Goal: Task Accomplishment & Management: Complete application form

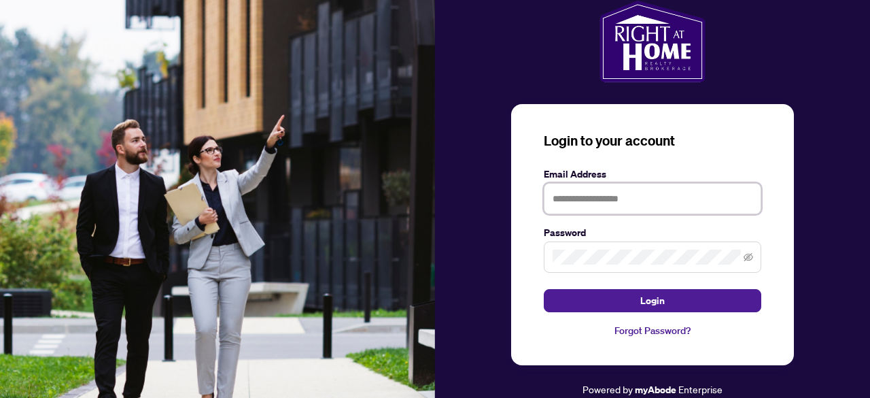
click at [617, 198] on input "text" at bounding box center [653, 198] width 218 height 31
type input "**********"
click at [747, 256] on icon "eye-invisible" at bounding box center [749, 257] width 10 height 8
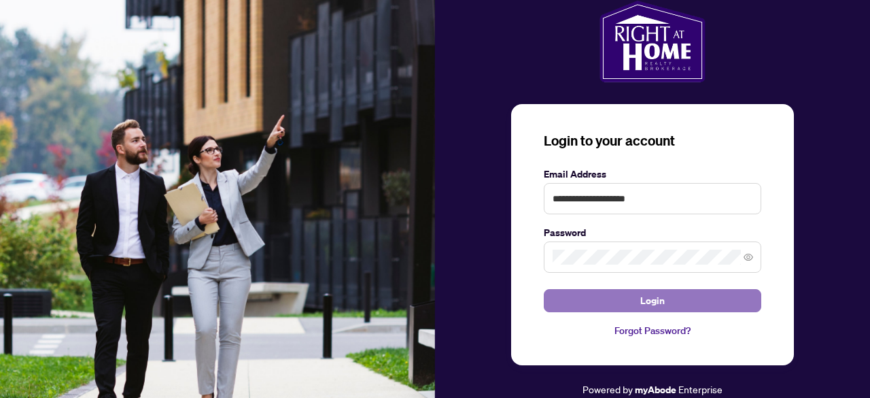
click at [658, 300] on span "Login" at bounding box center [653, 301] width 24 height 22
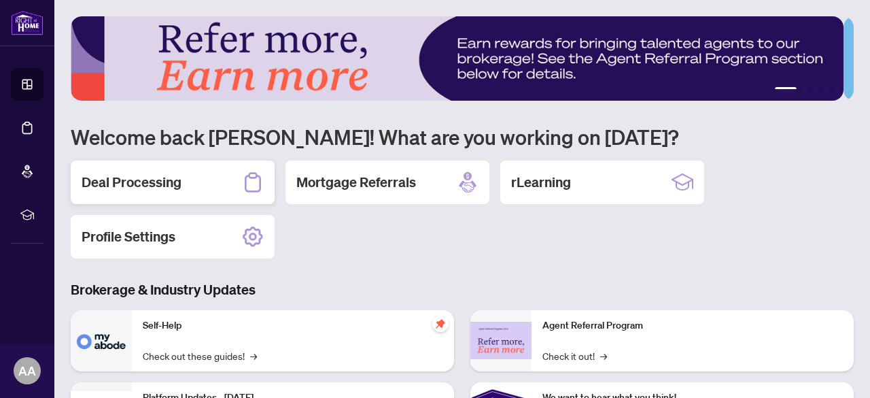
click at [156, 185] on h2 "Deal Processing" at bounding box center [132, 182] width 100 height 19
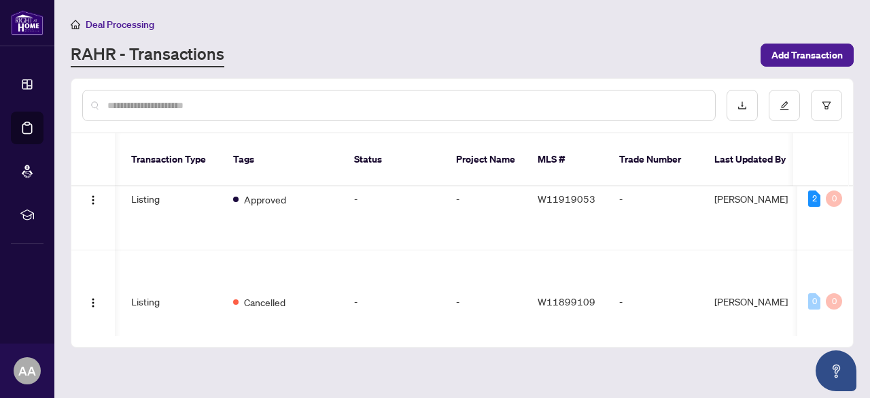
scroll to position [475, 239]
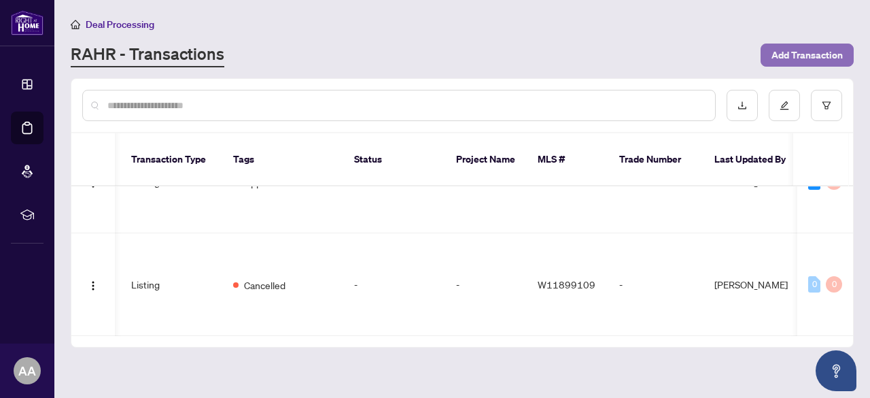
click at [809, 61] on span "Add Transaction" at bounding box center [807, 55] width 71 height 22
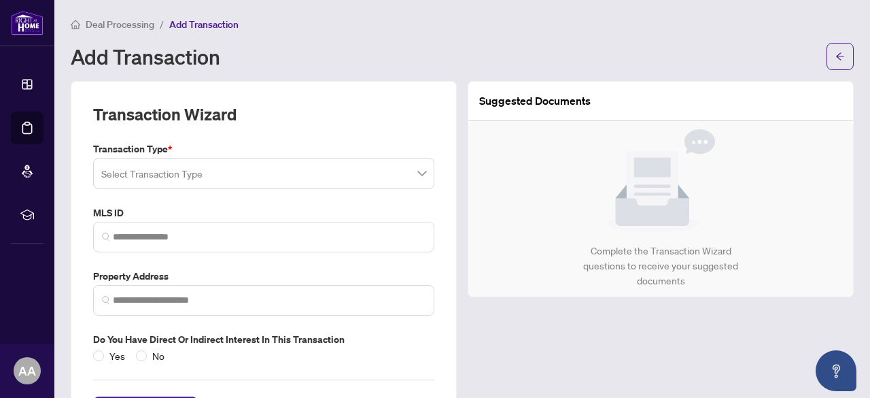
click at [282, 161] on input "search" at bounding box center [257, 175] width 313 height 30
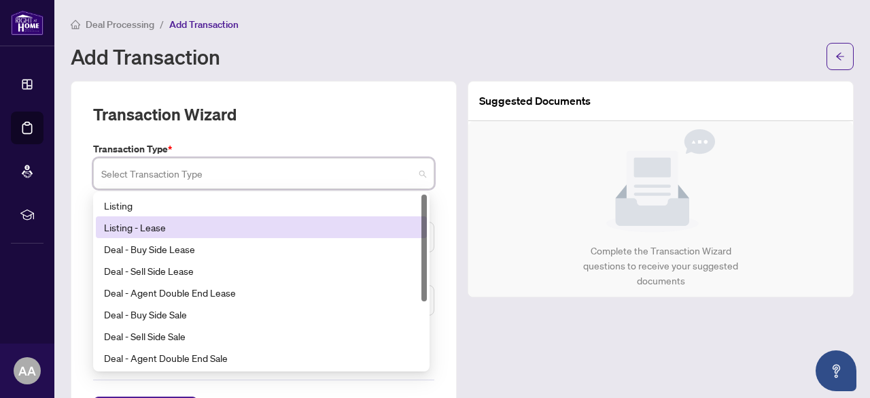
click at [256, 228] on div "Listing - Lease" at bounding box center [261, 227] width 315 height 15
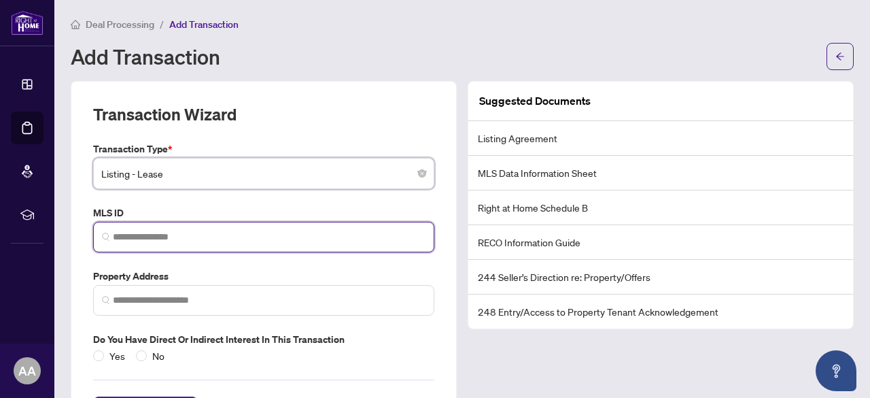
click at [155, 230] on input "search" at bounding box center [269, 237] width 313 height 14
paste input "*********"
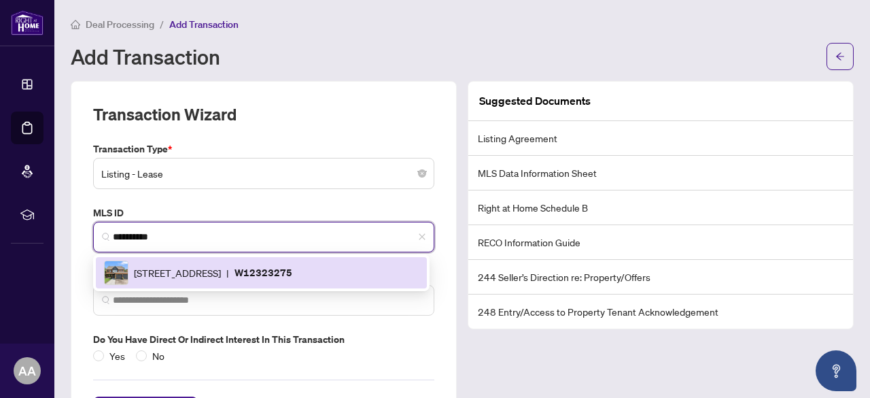
click at [221, 271] on span "[STREET_ADDRESS]" at bounding box center [177, 272] width 87 height 15
type input "*********"
type input "**********"
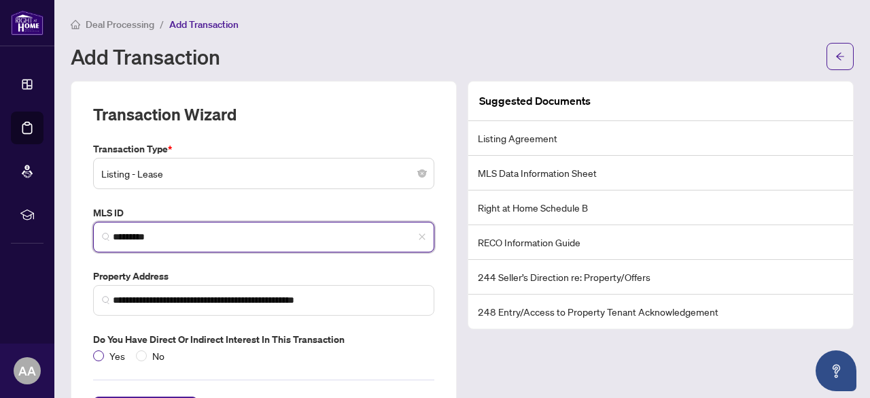
type input "*********"
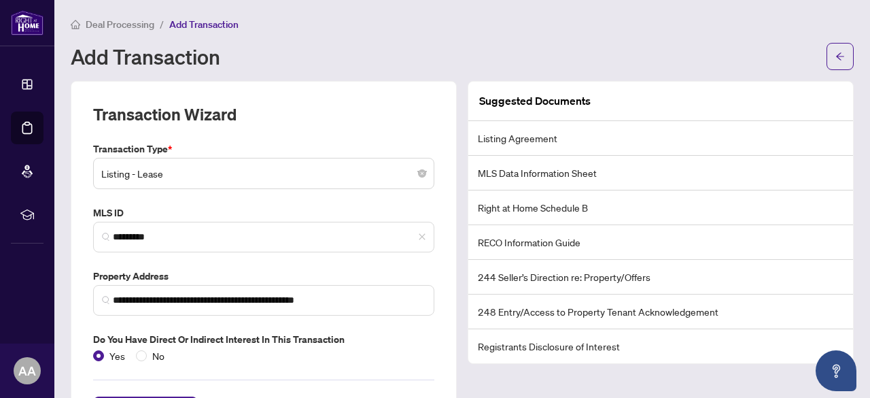
scroll to position [57, 0]
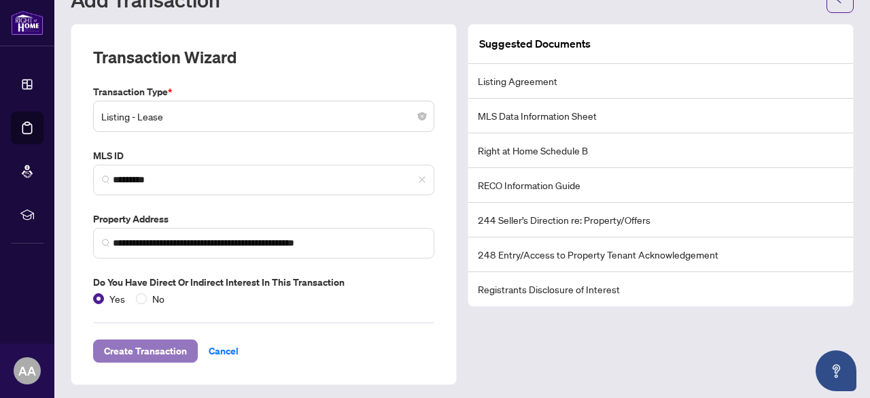
click at [147, 354] on span "Create Transaction" at bounding box center [145, 351] width 83 height 22
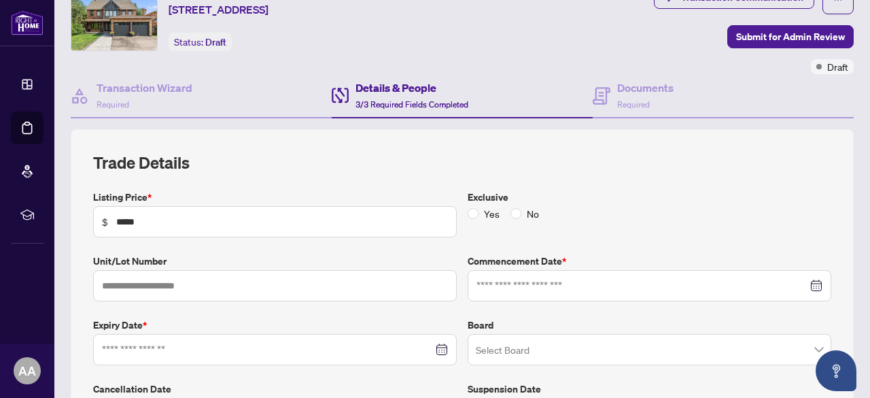
type input "**********"
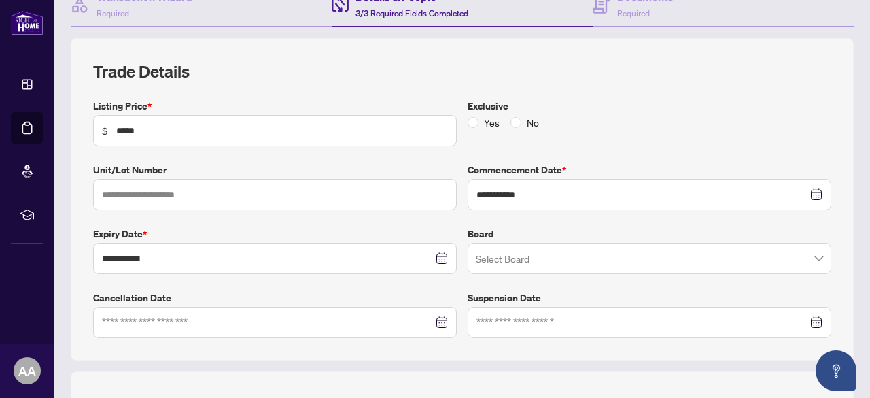
scroll to position [170, 0]
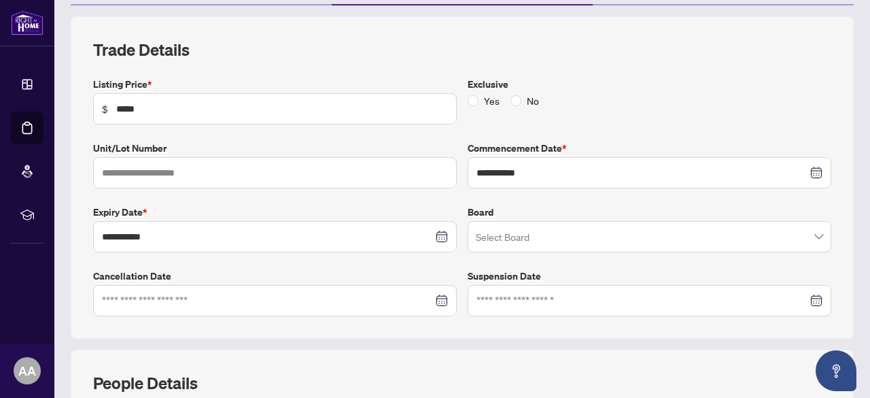
click at [644, 240] on input "search" at bounding box center [643, 239] width 335 height 30
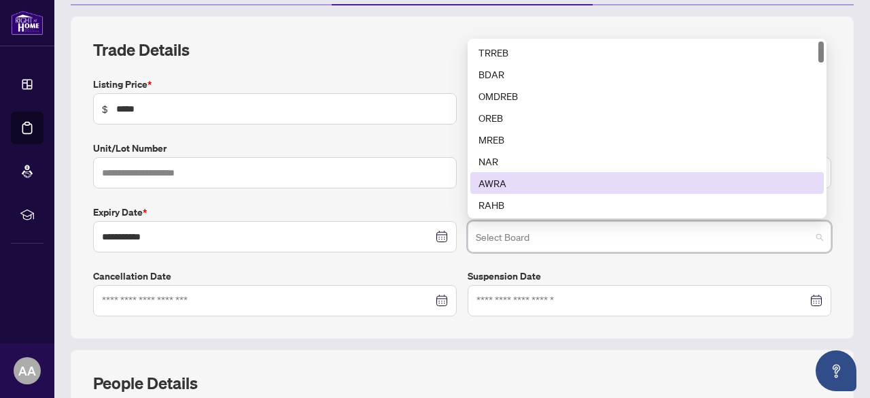
type input "*"
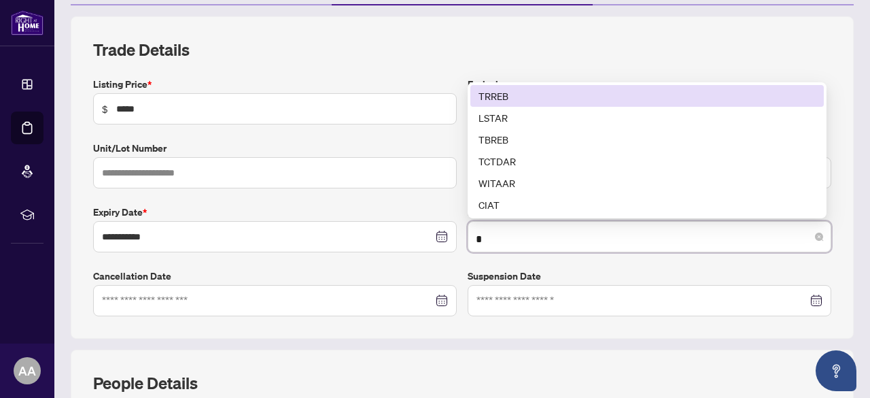
click at [562, 97] on div "TRREB" at bounding box center [647, 95] width 337 height 15
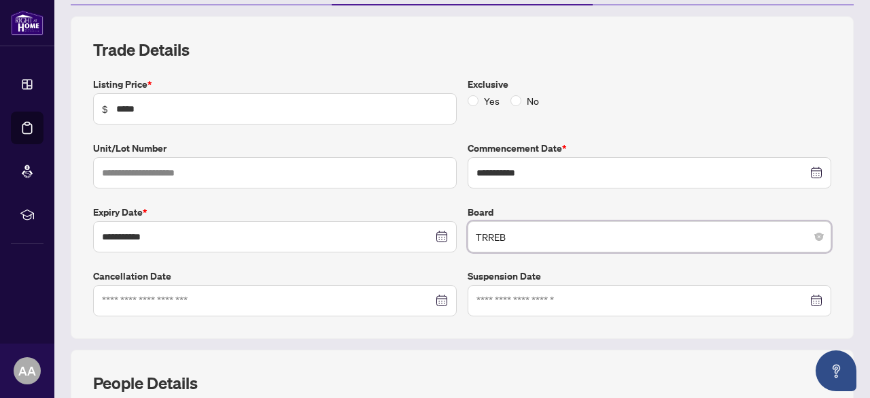
click at [611, 271] on label "Suspension Date" at bounding box center [650, 276] width 364 height 15
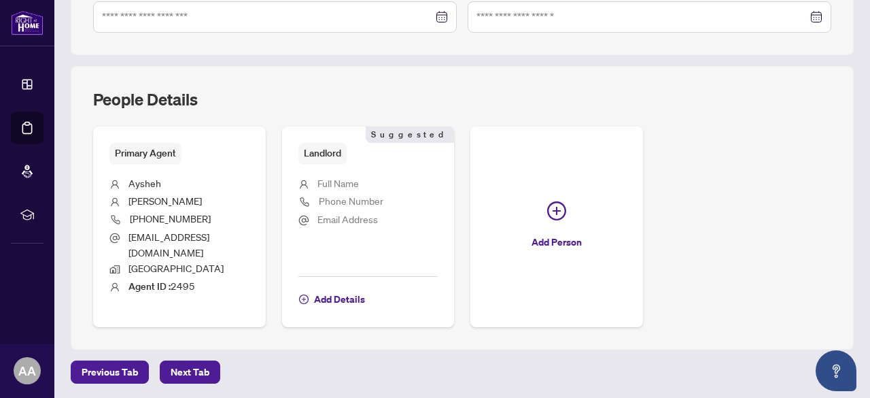
scroll to position [452, 0]
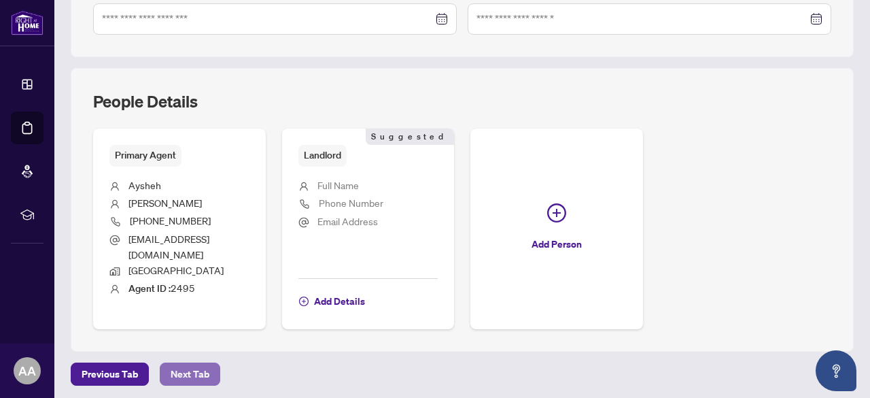
click at [181, 363] on span "Next Tab" at bounding box center [190, 374] width 39 height 22
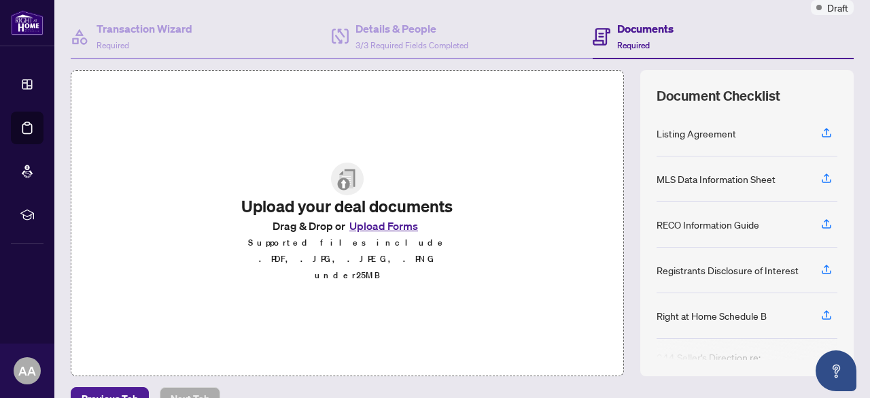
scroll to position [114, 0]
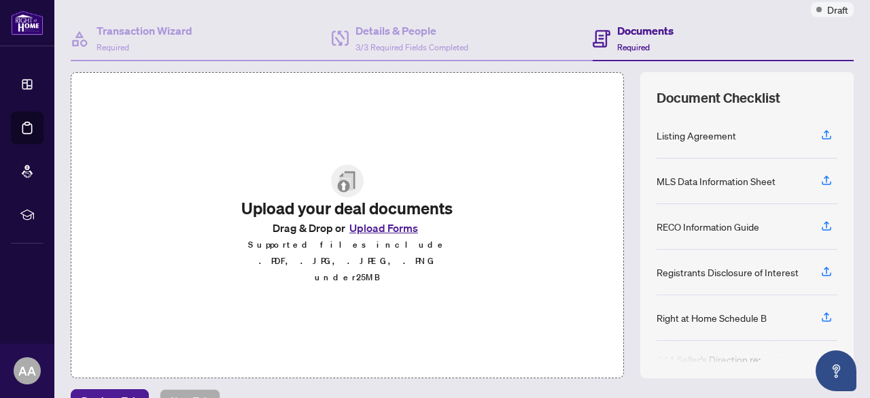
click at [383, 237] on button "Upload Forms" at bounding box center [383, 228] width 77 height 18
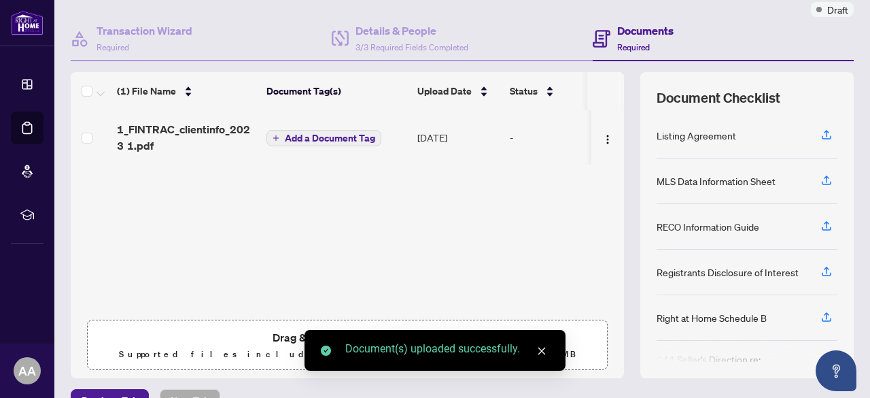
click at [544, 350] on icon "close" at bounding box center [542, 351] width 10 height 10
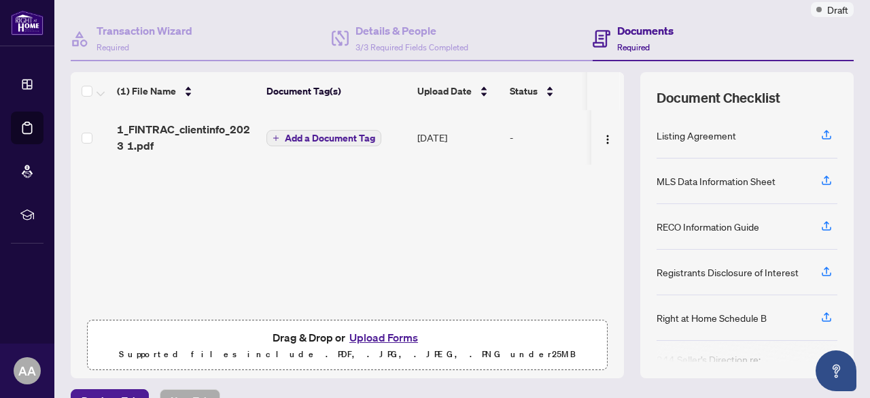
click at [397, 337] on button "Upload Forms" at bounding box center [383, 337] width 77 height 18
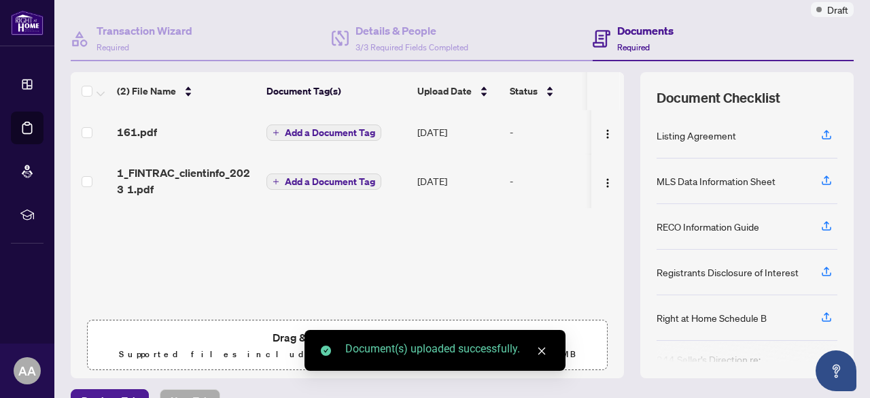
click at [544, 353] on icon "close" at bounding box center [542, 351] width 7 height 7
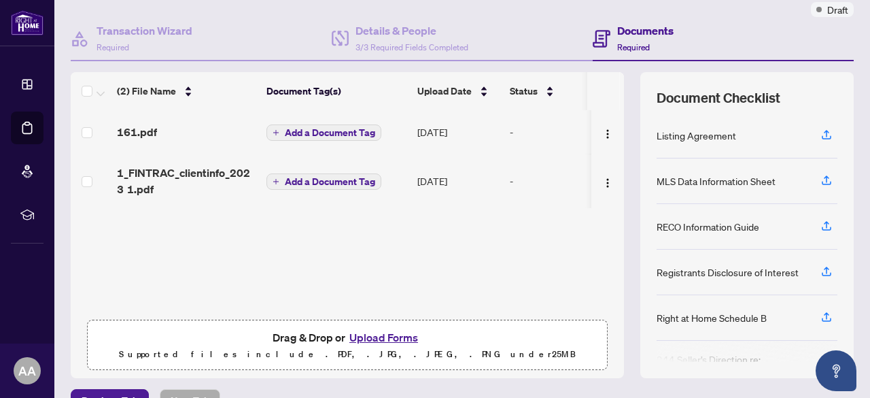
click at [397, 337] on button "Upload Forms" at bounding box center [383, 337] width 77 height 18
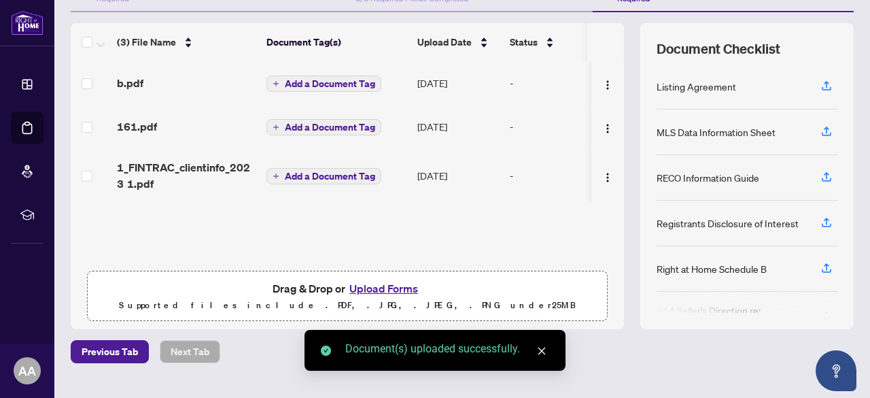
scroll to position [163, 0]
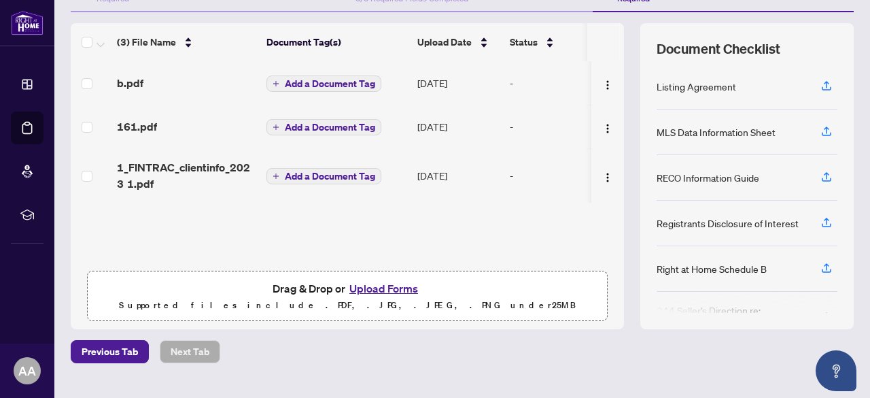
click at [836, 279] on div "Document Checklist Listing Agreement MLS Data Information Sheet RECO Informatio…" at bounding box center [748, 176] width 214 height 306
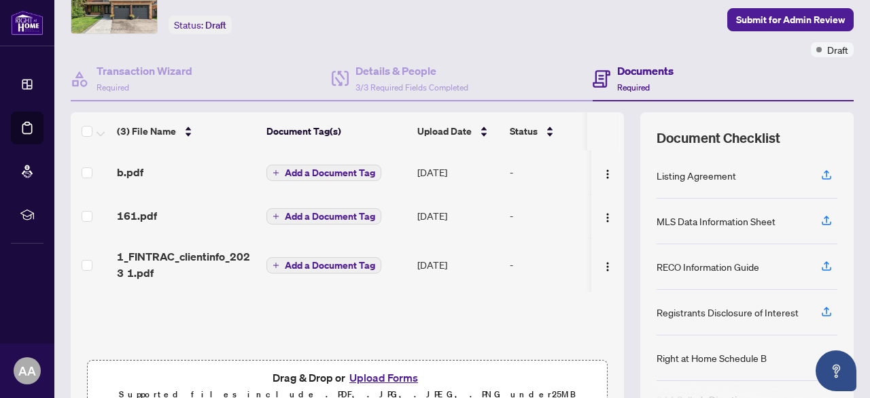
scroll to position [0, 0]
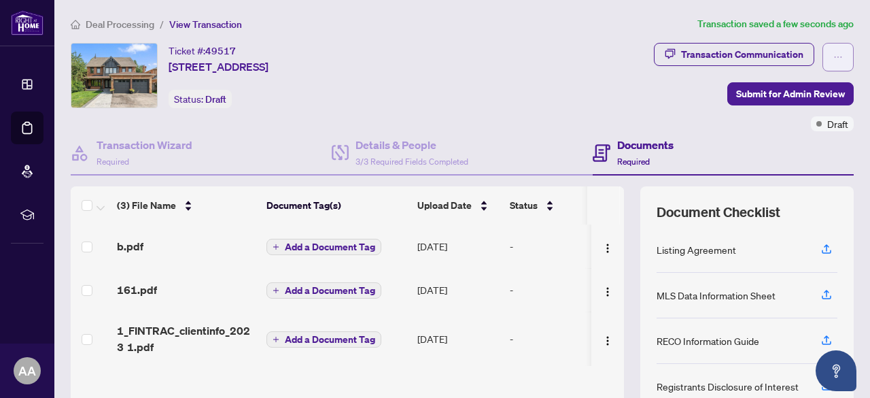
click at [823, 50] on button "button" at bounding box center [838, 57] width 31 height 29
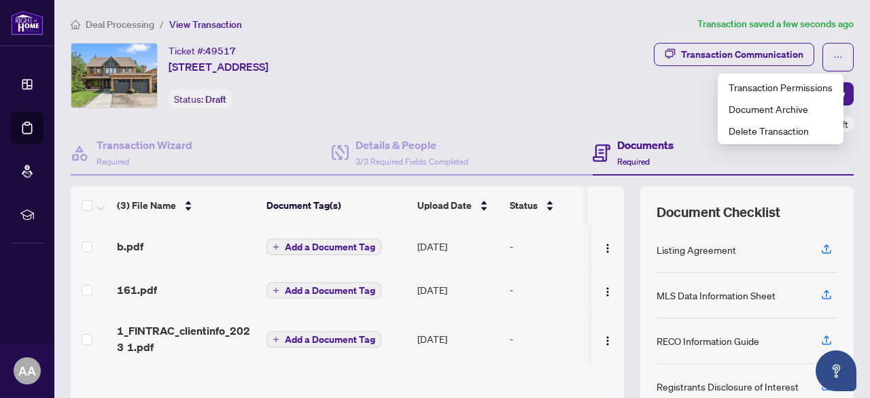
click at [647, 81] on div "Transaction Communication Submit for Admin Review Draft" at bounding box center [659, 87] width 390 height 88
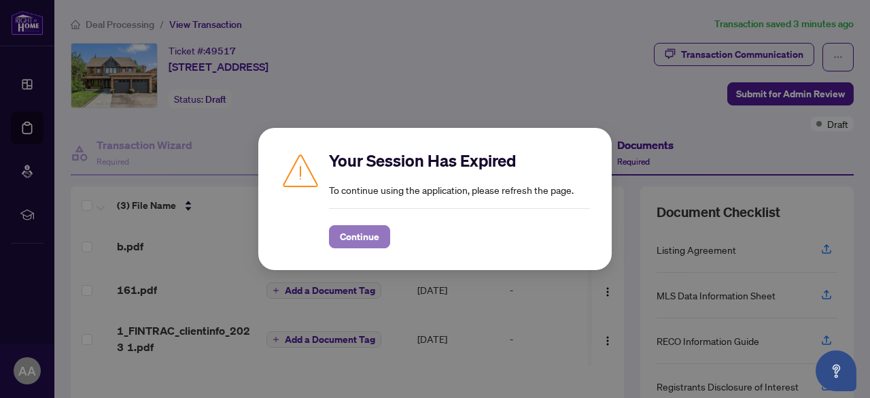
click at [353, 237] on span "Continue" at bounding box center [359, 237] width 39 height 22
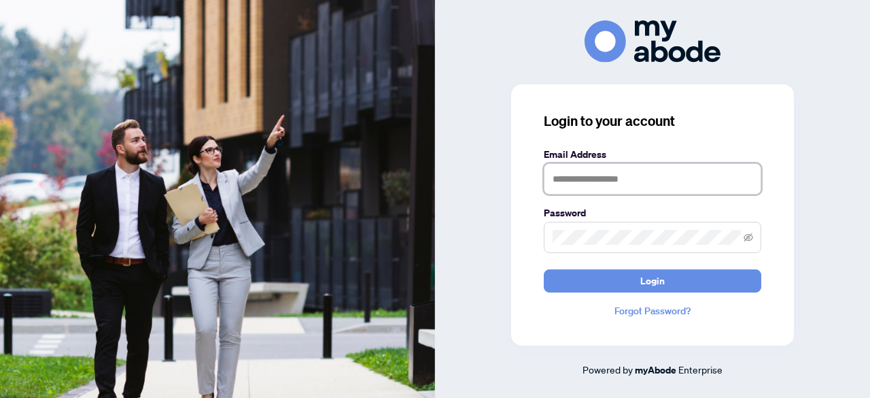
click at [605, 173] on input "text" at bounding box center [653, 178] width 218 height 31
type input "**********"
click at [753, 233] on span at bounding box center [653, 237] width 218 height 31
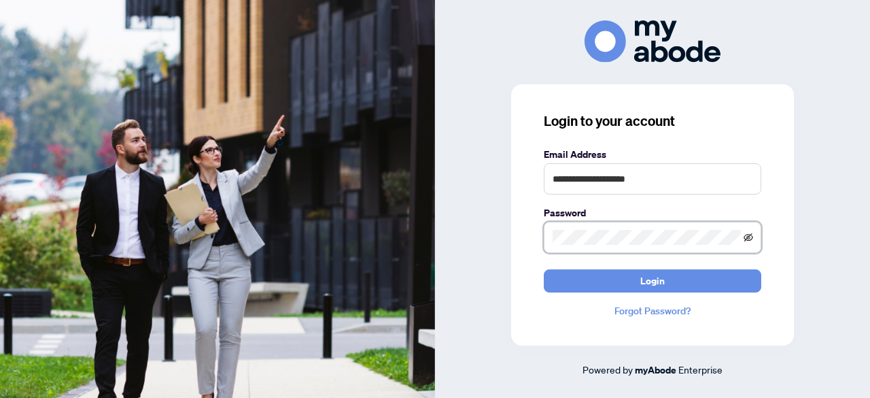
click at [750, 235] on icon "eye-invisible" at bounding box center [749, 237] width 10 height 8
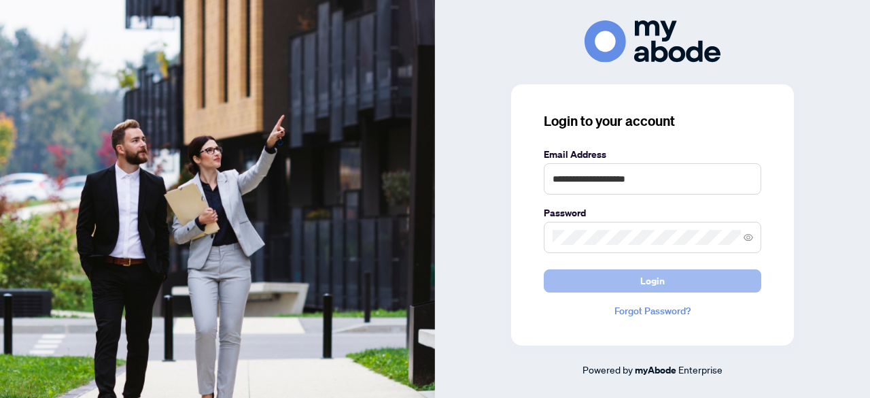
click at [617, 282] on button "Login" at bounding box center [653, 280] width 218 height 23
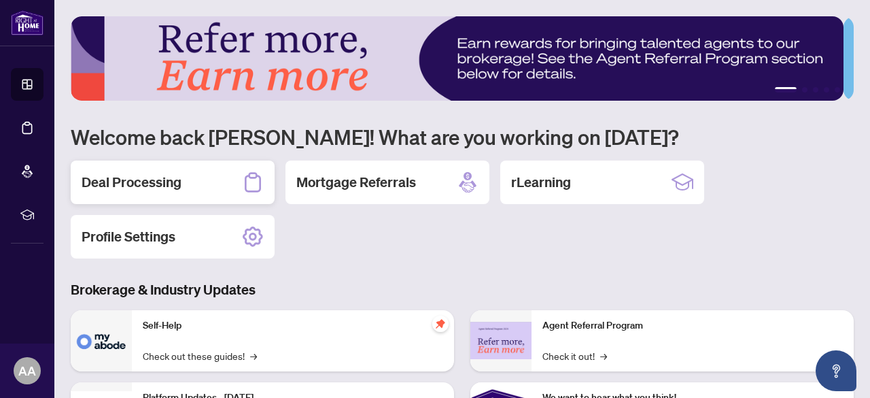
click at [175, 186] on h2 "Deal Processing" at bounding box center [132, 182] width 100 height 19
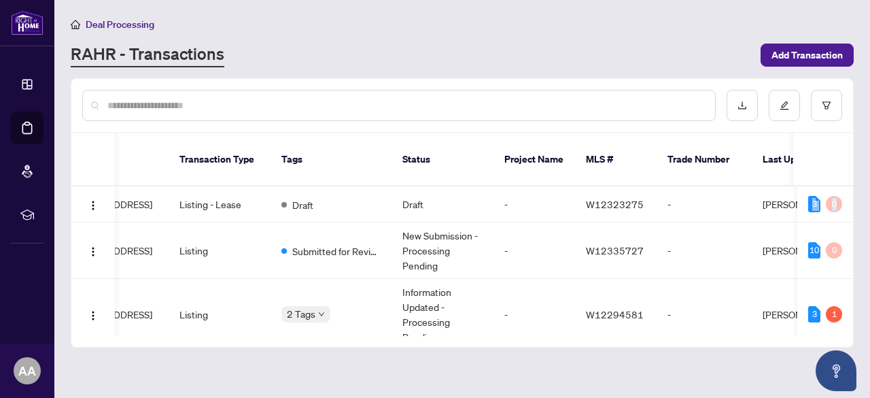
scroll to position [0, 285]
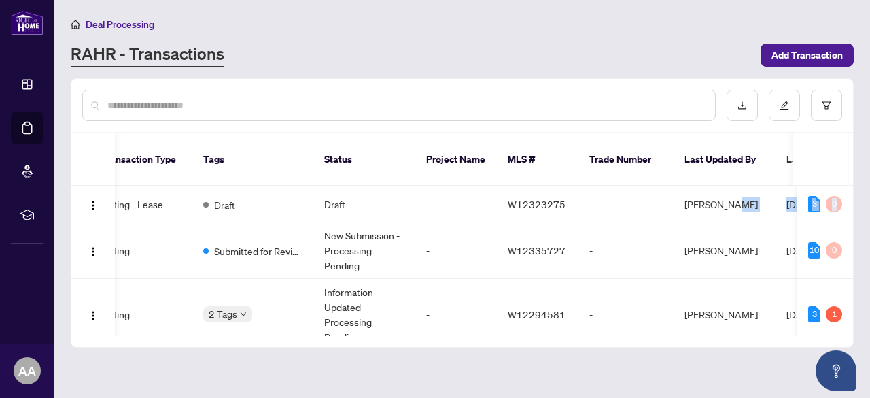
drag, startPoint x: 849, startPoint y: 184, endPoint x: 850, endPoint y: 203, distance: 19.1
click at [850, 203] on div "49517 1186 Glenashton Dr, Oakville, Ontario L6H 5L7, Canada Listing - Lease Dra…" at bounding box center [462, 261] width 782 height 150
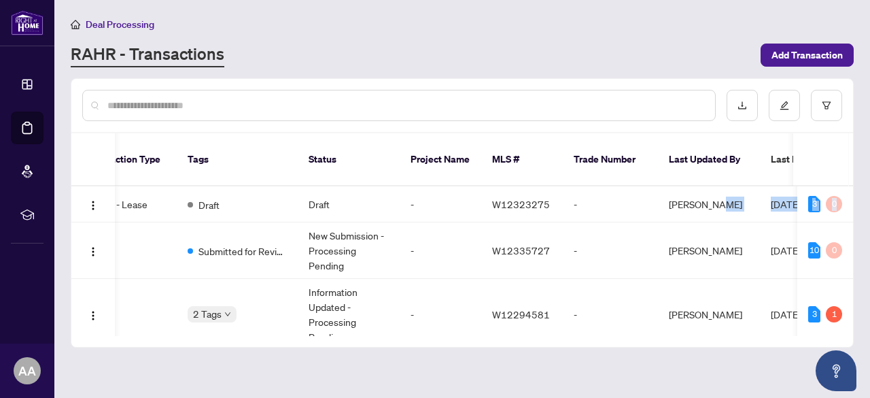
scroll to position [0, 0]
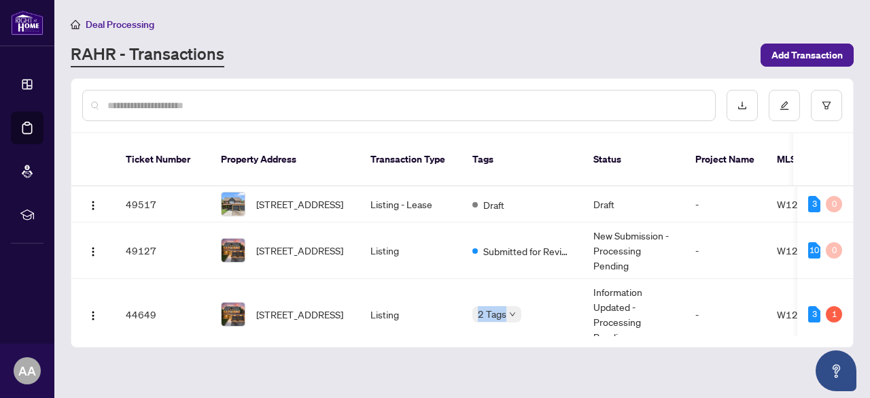
drag, startPoint x: 430, startPoint y: 320, endPoint x: 510, endPoint y: 328, distance: 80.7
click at [510, 328] on div "Ticket Number Property Address Transaction Type Tags Status Project Name MLS # …" at bounding box center [462, 240] width 782 height 214
click at [446, 352] on main "Deal Processing RAHR - Transactions Add Transaction Ticket Number Property Addr…" at bounding box center [462, 199] width 816 height 398
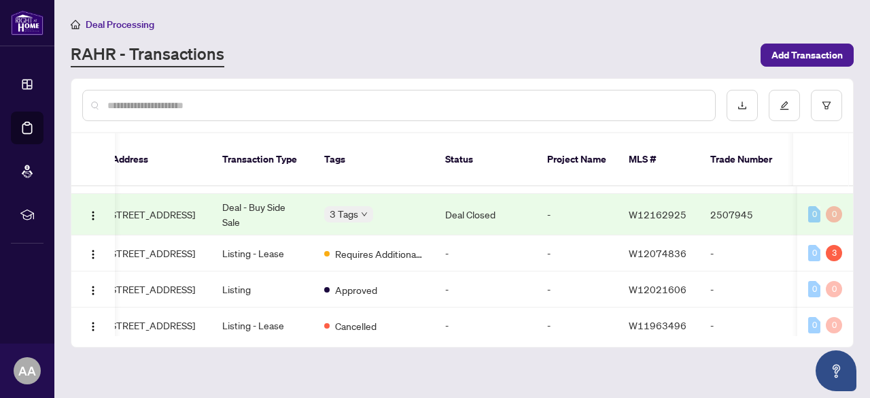
scroll to position [161, 148]
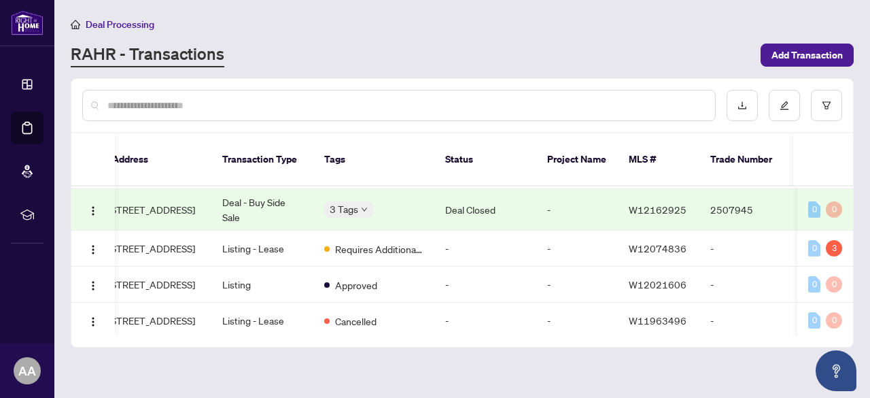
drag, startPoint x: 853, startPoint y: 222, endPoint x: 851, endPoint y: 229, distance: 8.0
click at [851, 229] on div "Ticket Number Property Address Transaction Type Tags Status Project Name MLS # …" at bounding box center [462, 212] width 783 height 269
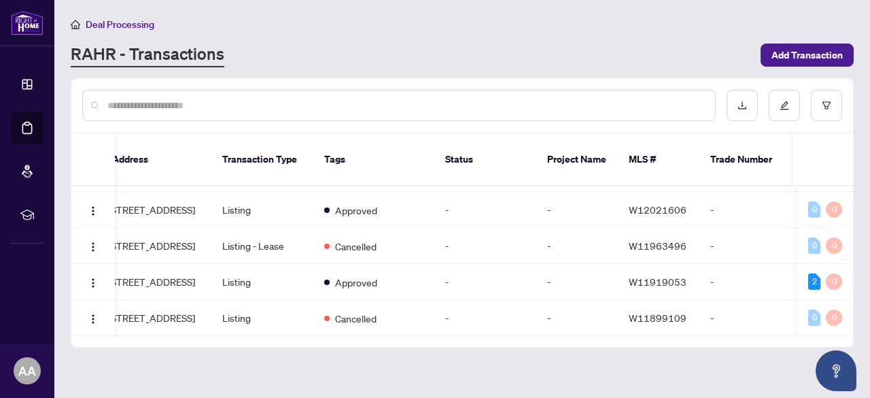
scroll to position [271, 148]
click at [148, 238] on span "[STREET_ADDRESS]" at bounding box center [151, 245] width 87 height 15
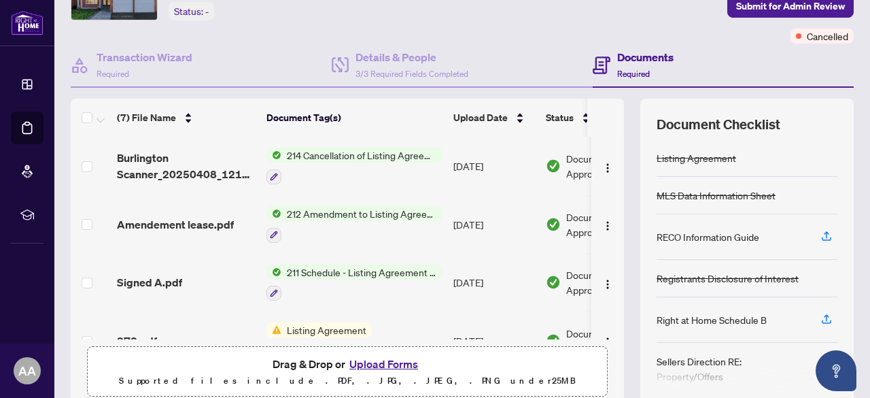
click at [307, 268] on span "211 Schedule - Listing Agreement Authority to Offer for Lease" at bounding box center [362, 272] width 161 height 15
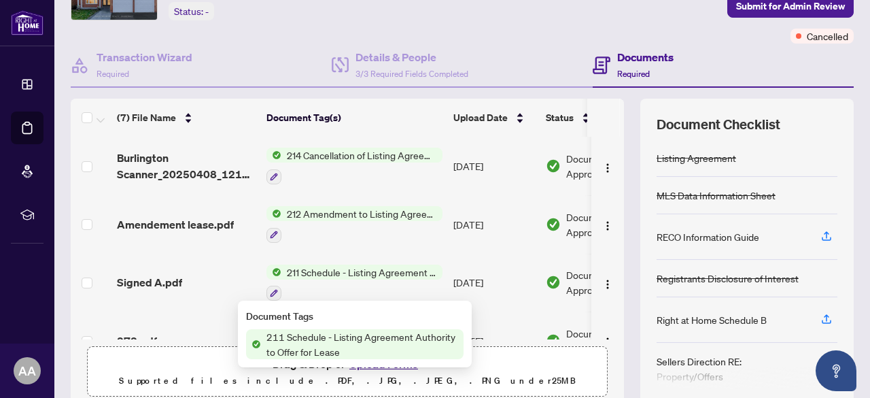
click at [305, 342] on span "211 Schedule - Listing Agreement Authority to Offer for Lease" at bounding box center [362, 344] width 203 height 30
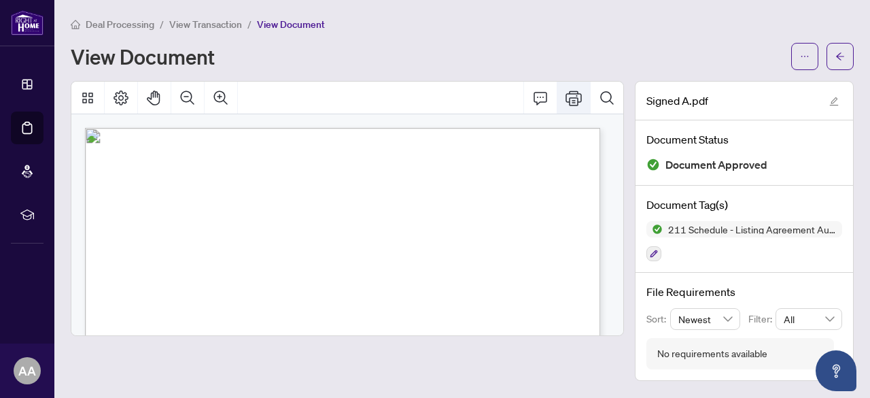
click at [583, 97] on button "Print" at bounding box center [574, 98] width 33 height 33
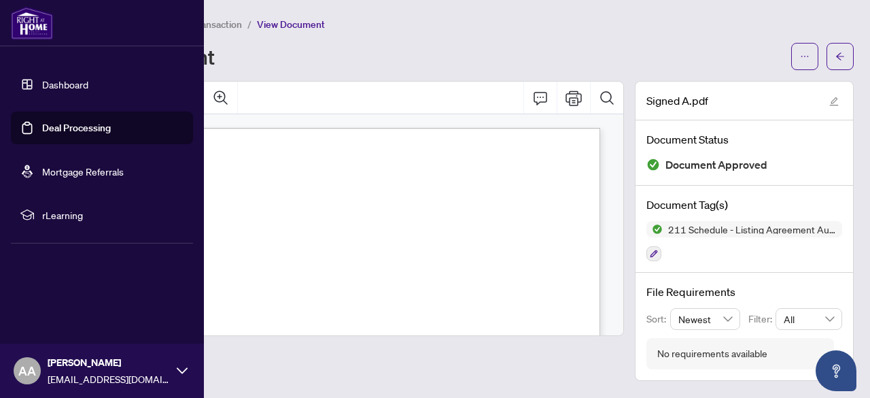
click at [91, 130] on link "Deal Processing" at bounding box center [76, 128] width 69 height 12
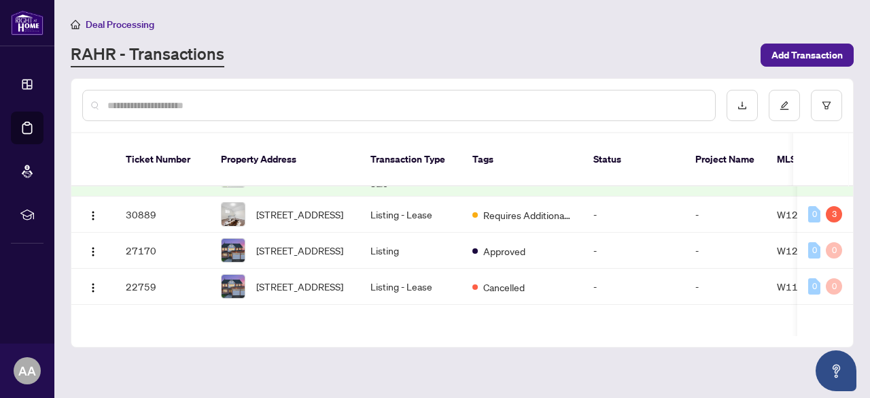
scroll to position [207, 0]
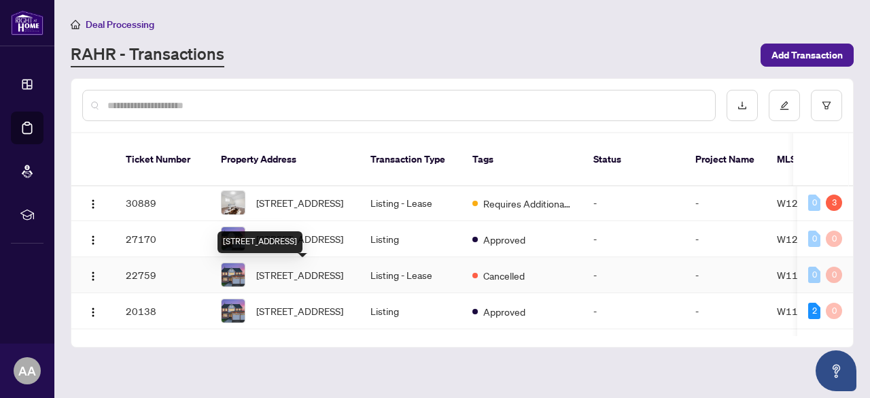
click at [295, 273] on span "[STREET_ADDRESS]" at bounding box center [299, 274] width 87 height 15
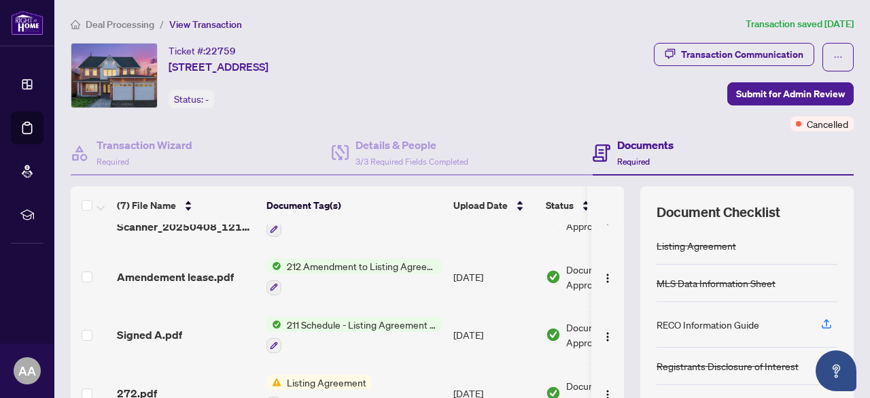
scroll to position [34, 0]
click at [321, 322] on span "211 Schedule - Listing Agreement Authority to Offer for Lease" at bounding box center [362, 325] width 161 height 15
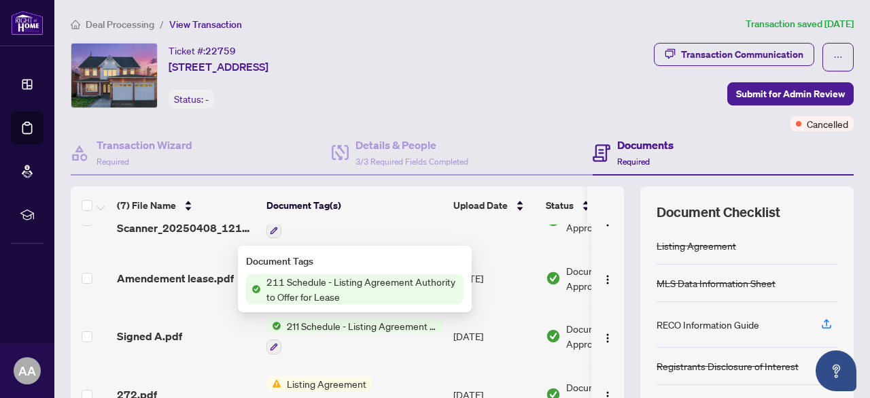
click at [314, 288] on span "211 Schedule - Listing Agreement Authority to Offer for Lease" at bounding box center [362, 289] width 203 height 30
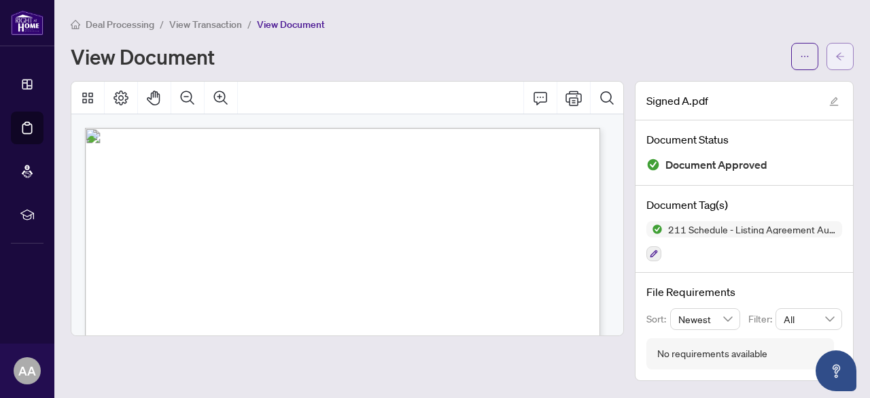
click at [837, 63] on span "button" at bounding box center [841, 57] width 10 height 22
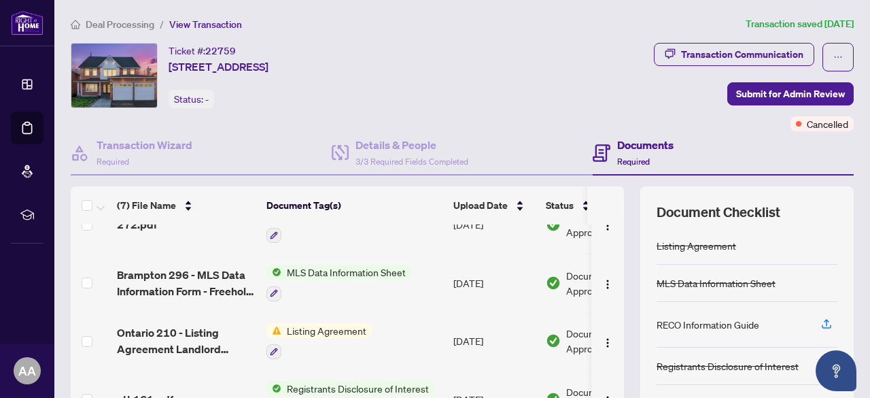
scroll to position [207, 0]
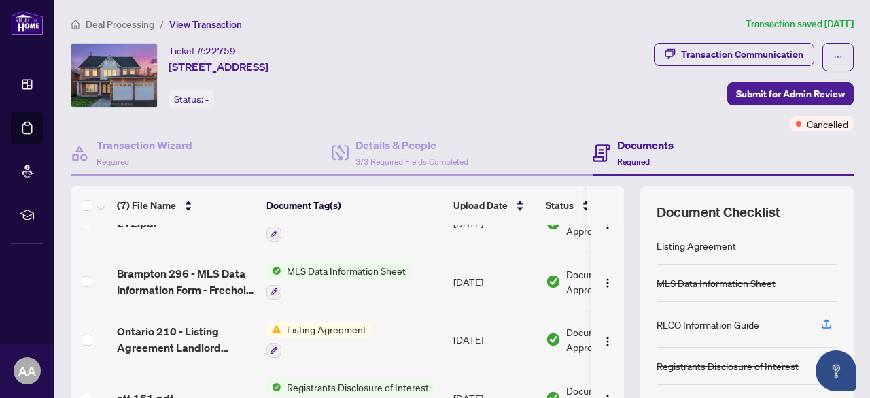
click at [319, 322] on span "Listing Agreement" at bounding box center [327, 329] width 90 height 15
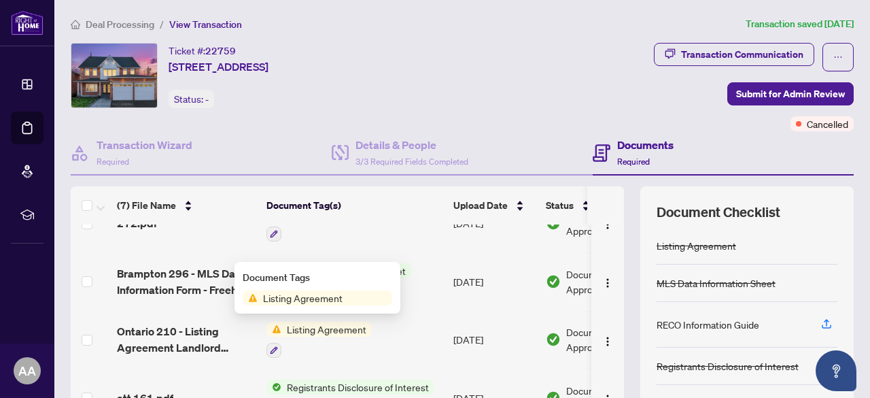
click at [311, 301] on span "Listing Agreement" at bounding box center [303, 297] width 90 height 15
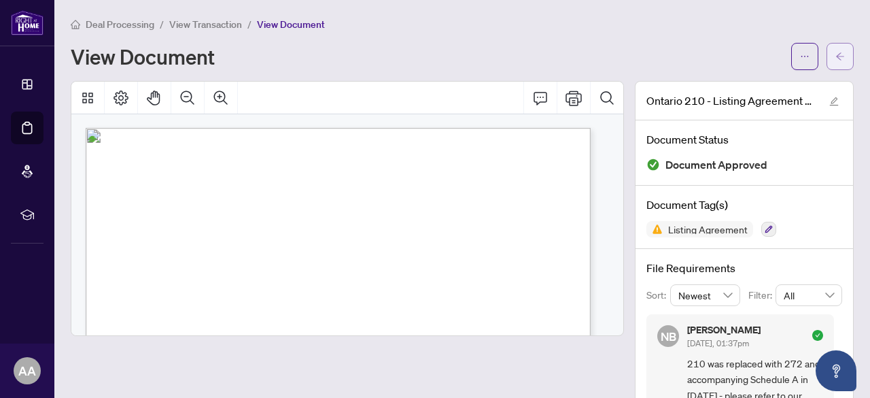
click at [827, 61] on button "button" at bounding box center [840, 56] width 27 height 27
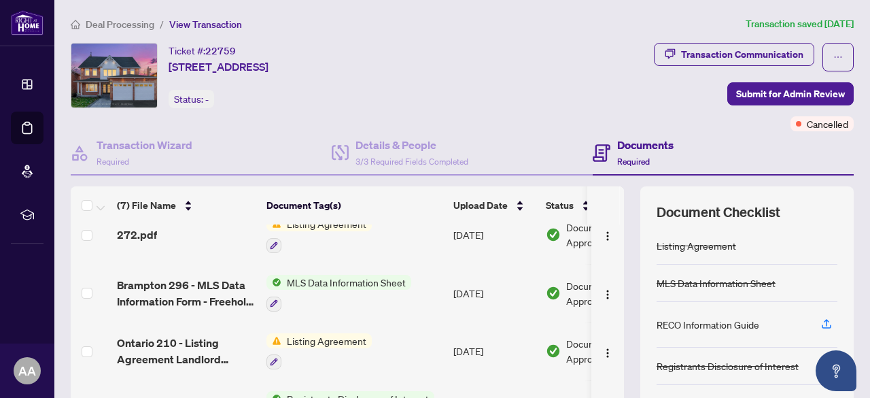
scroll to position [207, 0]
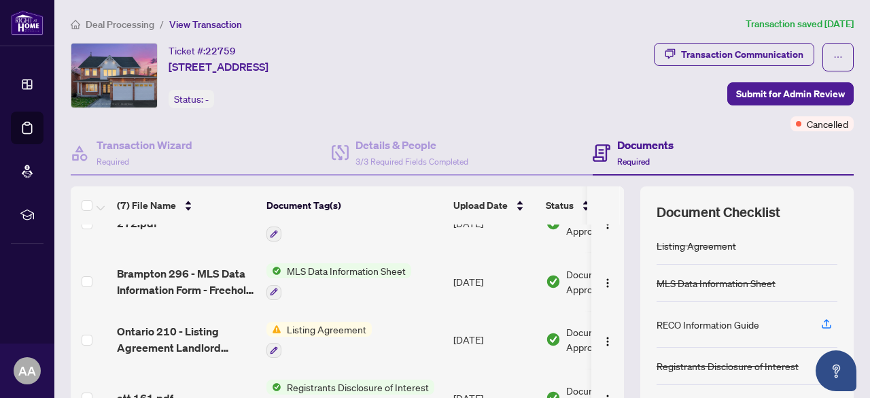
click at [306, 269] on span "MLS Data Information Sheet" at bounding box center [347, 270] width 130 height 15
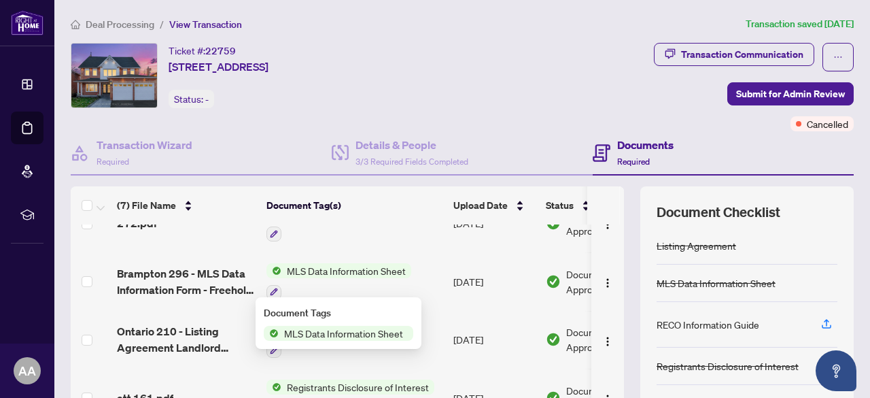
click at [341, 337] on span "MLS Data Information Sheet" at bounding box center [344, 333] width 130 height 15
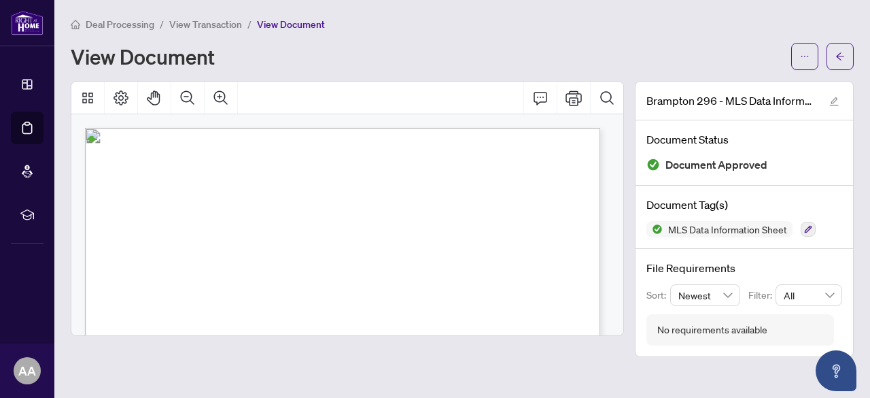
drag, startPoint x: 326, startPoint y: 143, endPoint x: 436, endPoint y: 158, distance: 110.4
click at [436, 128] on p "PIN # CONTRACT COMMENCEMENT LANDLORD NAME EXPIRY DATE HOLDOVER DAYS DIRECTION/M…" at bounding box center [404, 128] width 639 height 0
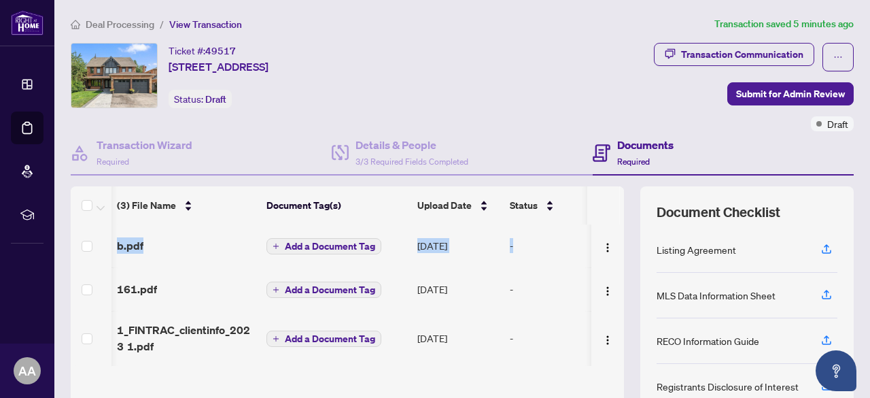
scroll to position [0, 43]
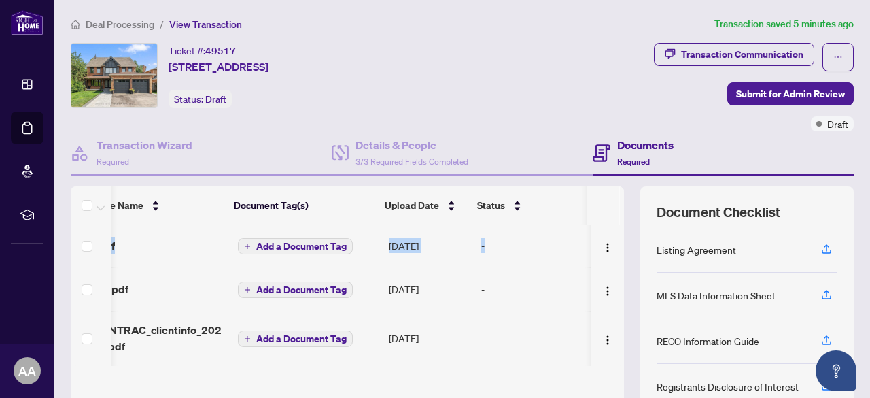
drag, startPoint x: 613, startPoint y: 239, endPoint x: 612, endPoint y: 272, distance: 33.4
click at [612, 272] on div "(3) File Name Document Tag(s) Upload Date Status b.pdf Add a Document Tag [DATE…" at bounding box center [462, 339] width 783 height 306
click at [571, 114] on div "Transaction Communication Submit for Admin Review Draft" at bounding box center [659, 87] width 390 height 88
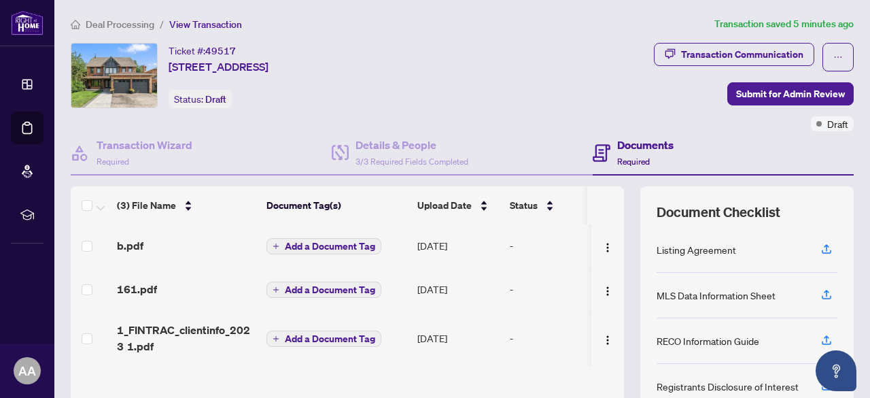
click at [459, 75] on div "Ticket #: 49517 [STREET_ADDRESS] Status: Draft" at bounding box center [265, 75] width 388 height 65
drag, startPoint x: 608, startPoint y: 239, endPoint x: 611, endPoint y: 277, distance: 38.2
click at [611, 277] on div "b.pdf Add a Document Tag [DATE] - 161.pdf Add a Document Tag [DATE] - 1_FINTRAC…" at bounding box center [348, 294] width 554 height 141
click at [462, 130] on div "Ticket #: 49517 [STREET_ADDRESS] Status: Draft" at bounding box center [265, 87] width 394 height 88
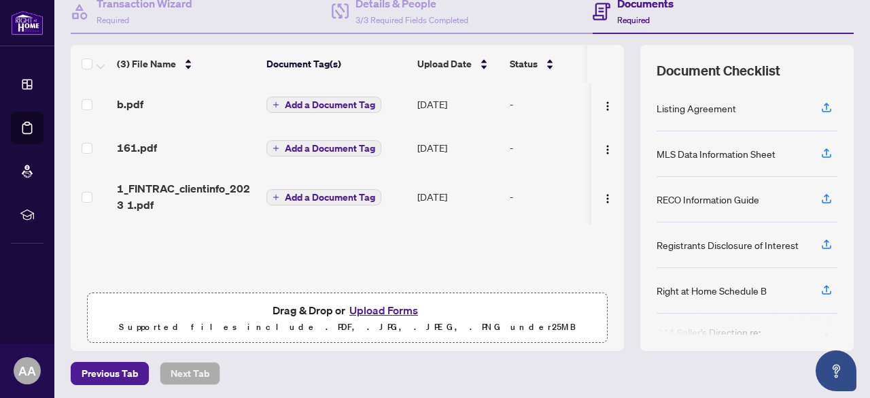
scroll to position [158, 0]
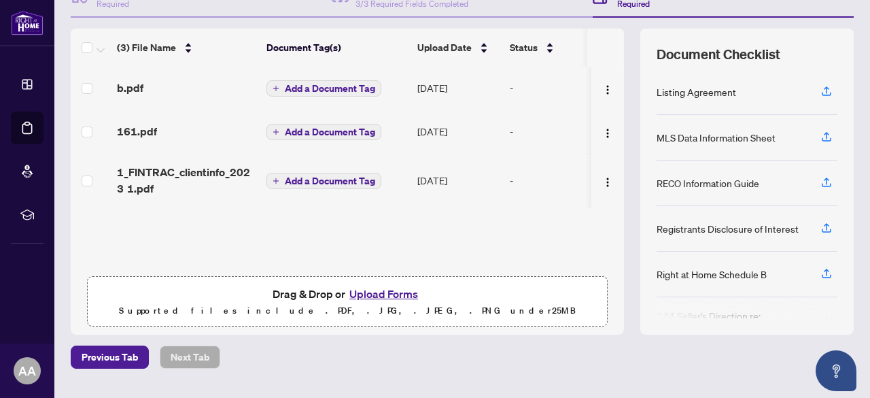
click at [385, 294] on button "Upload Forms" at bounding box center [383, 294] width 77 height 18
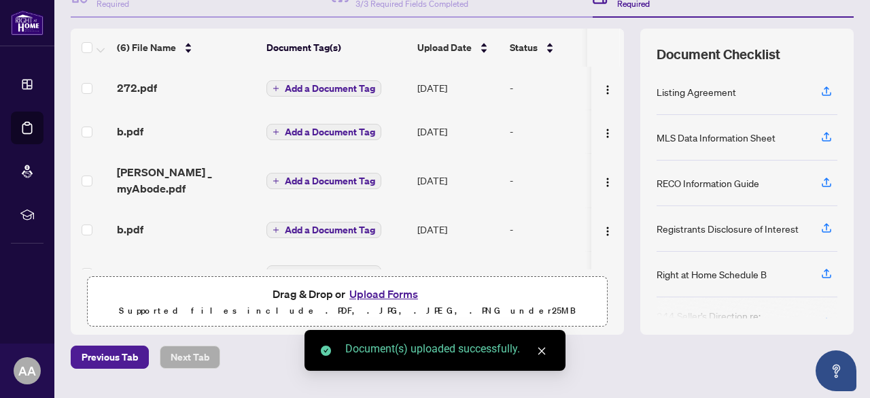
drag, startPoint x: 609, startPoint y: 108, endPoint x: 607, endPoint y: 123, distance: 15.1
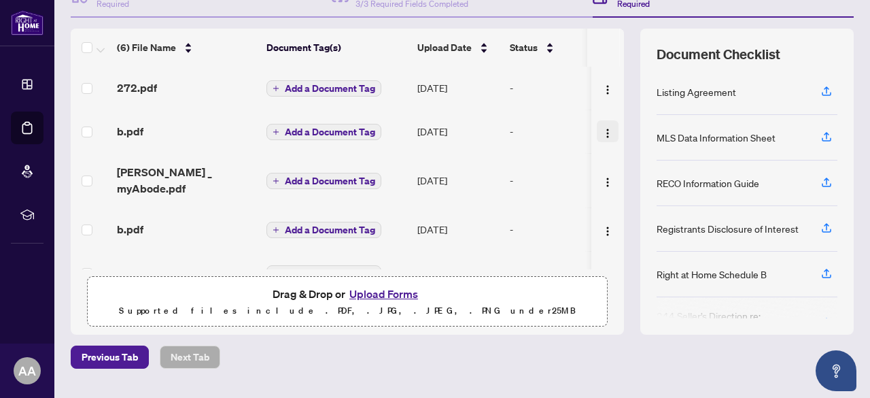
click at [603, 129] on img "button" at bounding box center [608, 133] width 11 height 11
drag, startPoint x: 322, startPoint y: 133, endPoint x: 326, endPoint y: 148, distance: 14.9
click at [326, 148] on td "Add a Document Tag" at bounding box center [336, 131] width 151 height 44
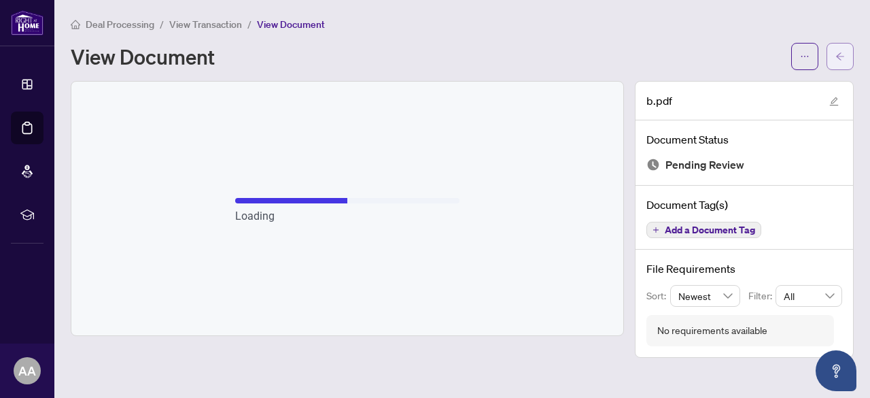
click at [836, 54] on icon "arrow-left" at bounding box center [841, 57] width 10 height 10
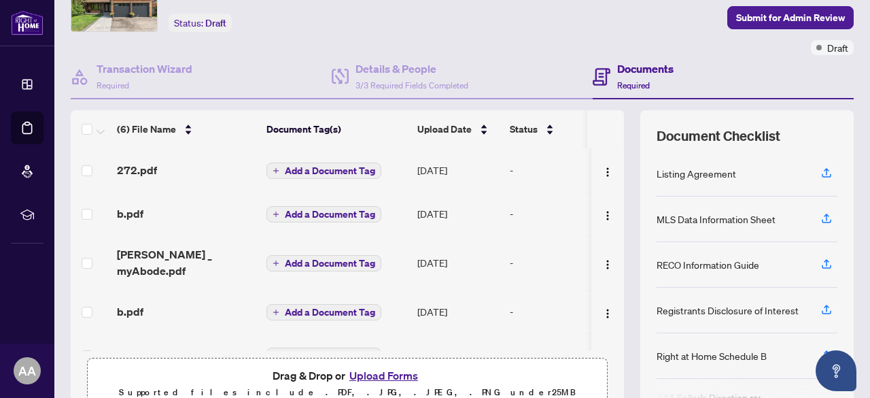
scroll to position [106, 0]
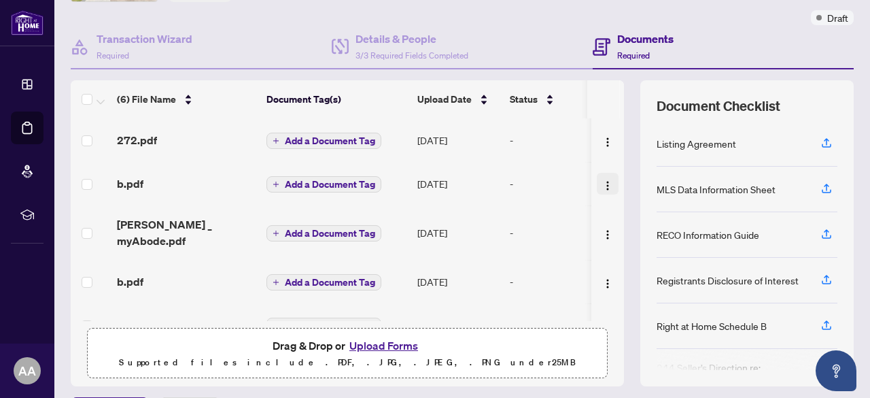
click at [603, 182] on img "button" at bounding box center [608, 185] width 11 height 11
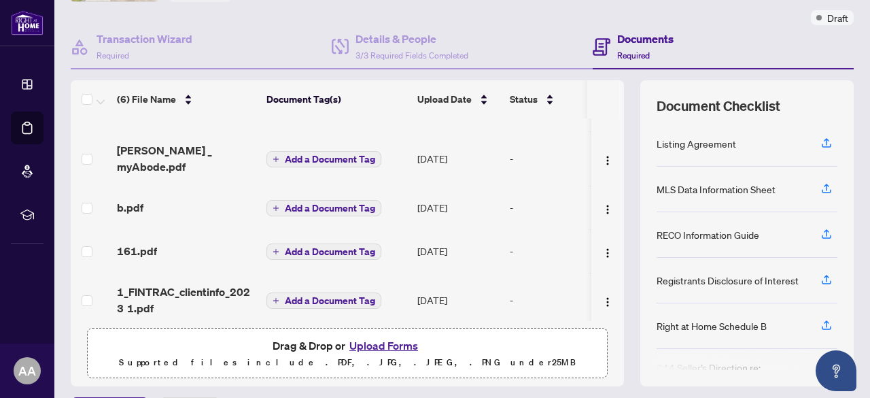
scroll to position [0, 0]
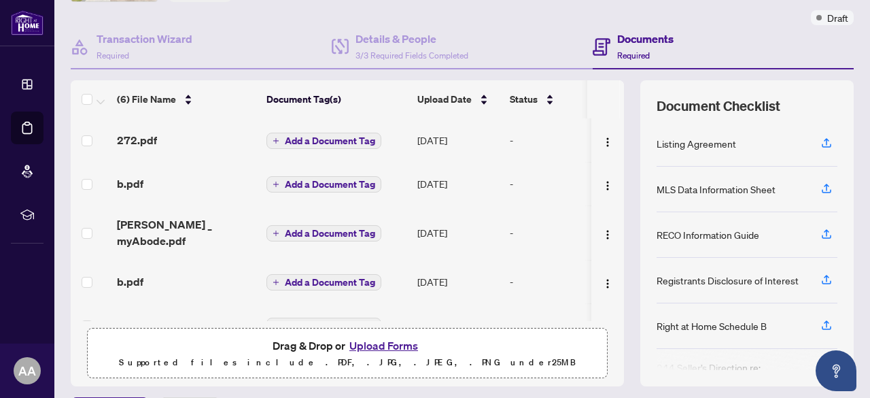
click at [379, 342] on button "Upload Forms" at bounding box center [383, 346] width 77 height 18
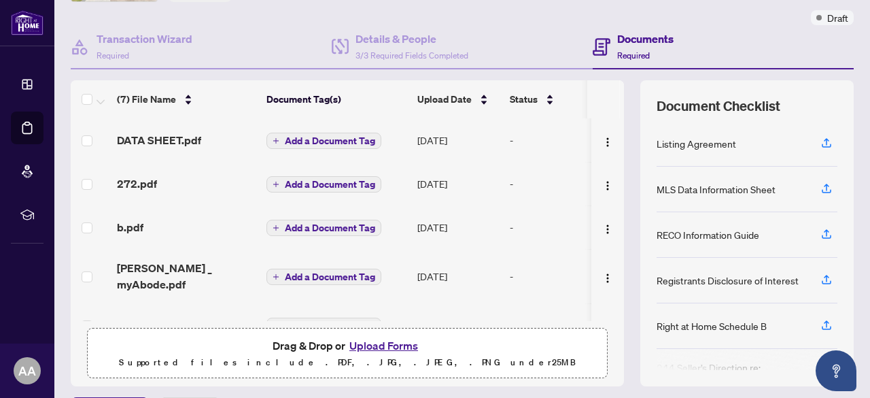
click at [388, 343] on button "Upload Forms" at bounding box center [383, 346] width 77 height 18
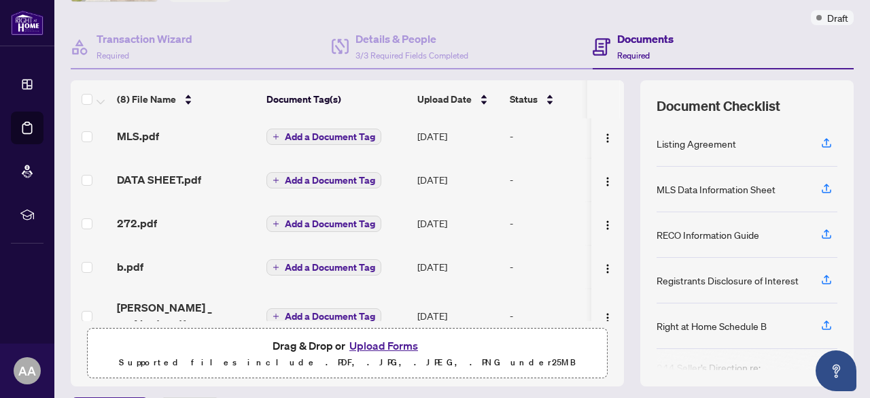
scroll to position [1, 0]
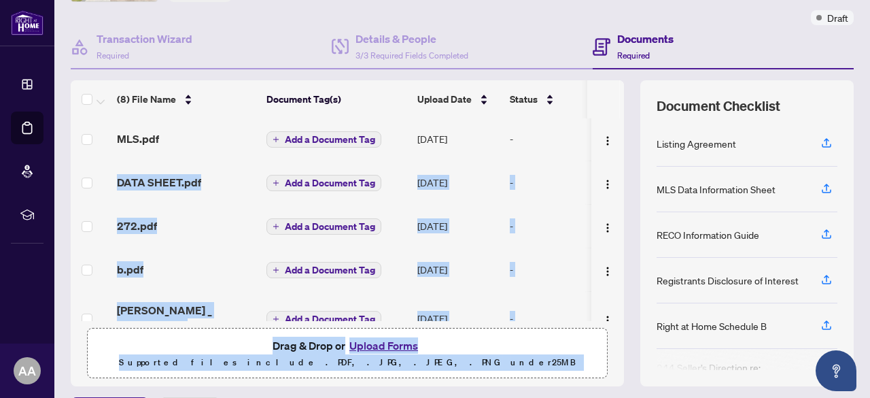
drag, startPoint x: 613, startPoint y: 126, endPoint x: 627, endPoint y: 81, distance: 47.5
click at [627, 81] on div "(8) File Name Document Tag(s) Upload Date Status MLS.pdf Add a Document Tag Aug…" at bounding box center [462, 233] width 783 height 306
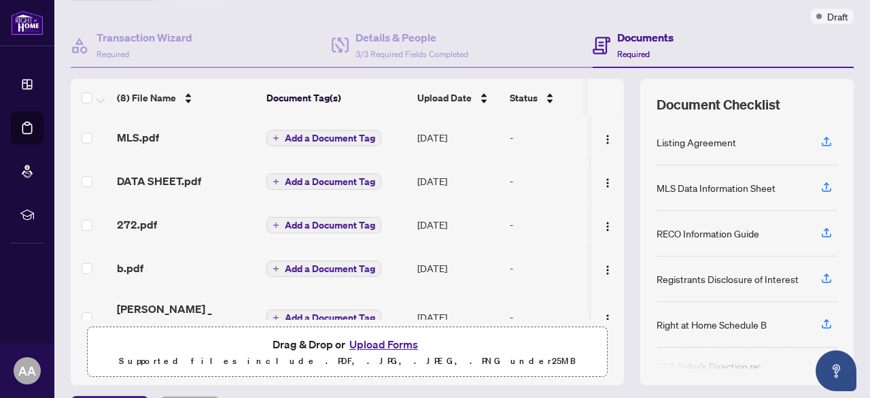
scroll to position [0, 0]
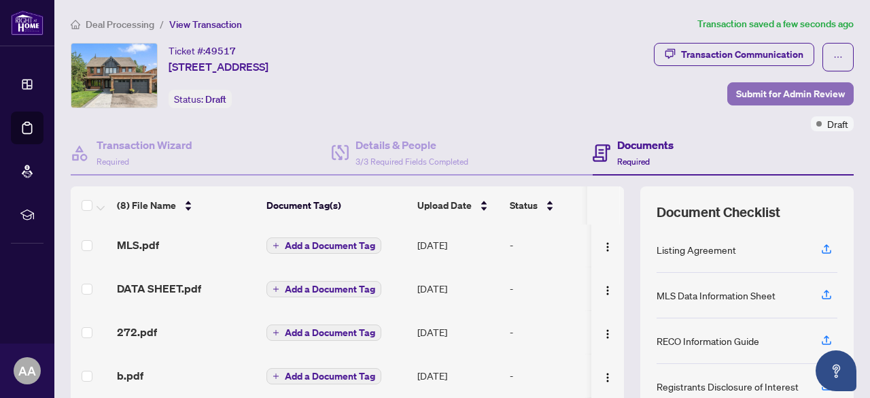
click at [760, 97] on span "Submit for Admin Review" at bounding box center [790, 94] width 109 height 22
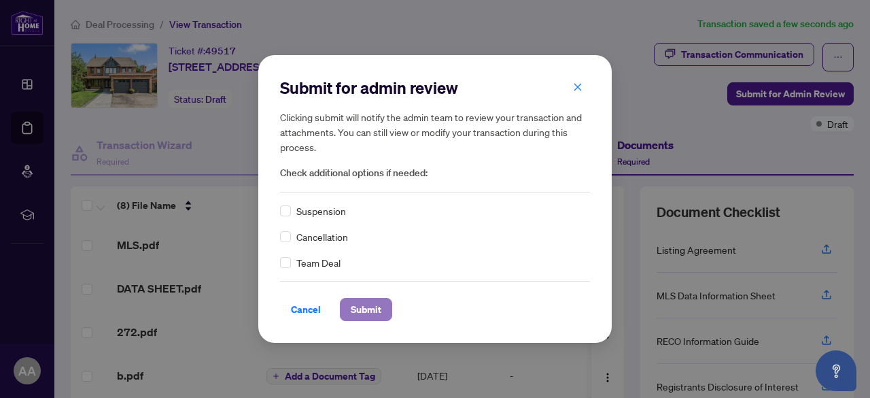
click at [371, 309] on span "Submit" at bounding box center [366, 310] width 31 height 22
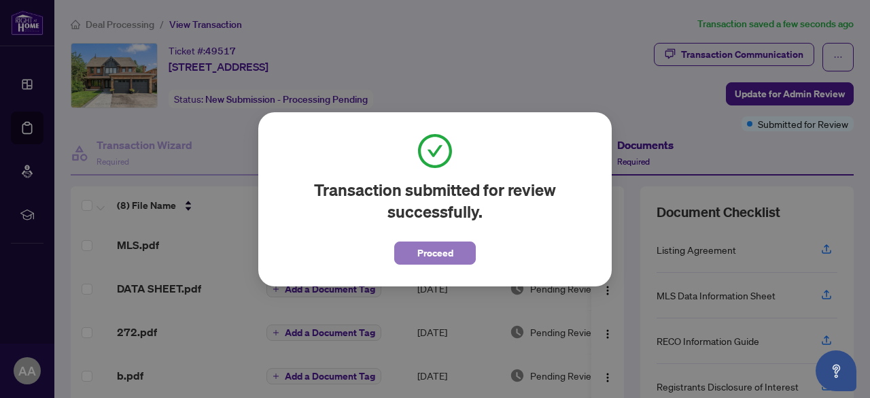
click at [447, 256] on span "Proceed" at bounding box center [436, 253] width 36 height 22
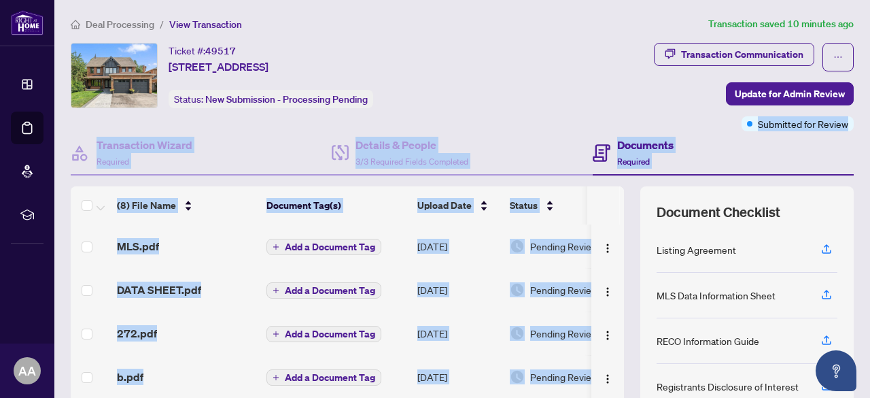
drag, startPoint x: 624, startPoint y: 188, endPoint x: 665, endPoint y: 124, distance: 75.8
click at [665, 124] on div "Ticket #: 49517 1186 Glenashton Dr, Oakville, Ontario L6H 5L7, Canada Status: N…" at bounding box center [462, 268] width 794 height 450
click at [730, 131] on div "Documents Required" at bounding box center [723, 153] width 261 height 44
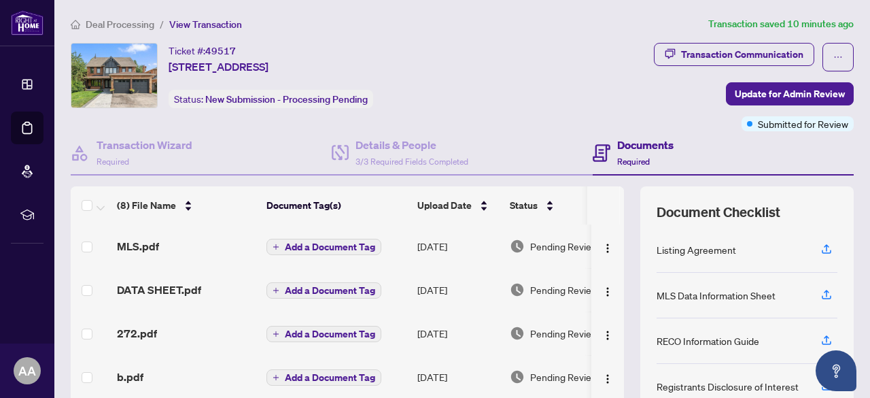
click at [637, 141] on h4 "Documents" at bounding box center [645, 145] width 56 height 16
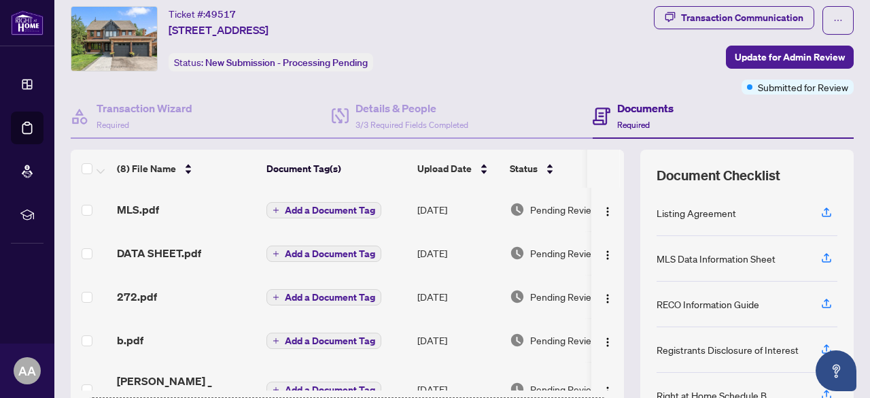
scroll to position [161, 0]
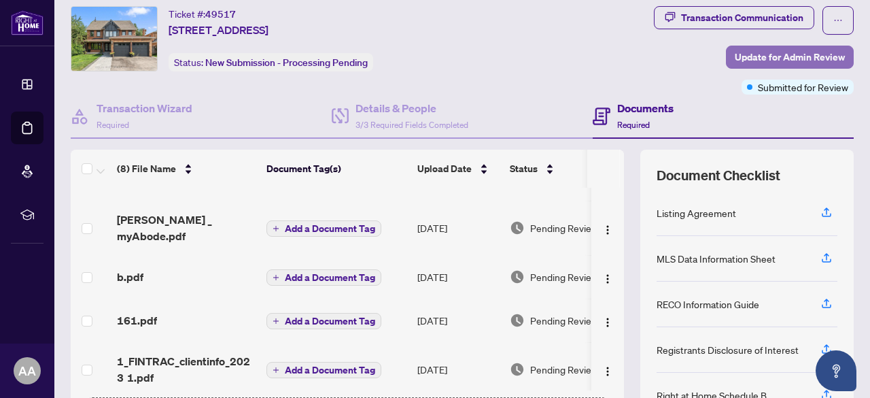
click at [798, 54] on span "Update for Admin Review" at bounding box center [790, 57] width 110 height 22
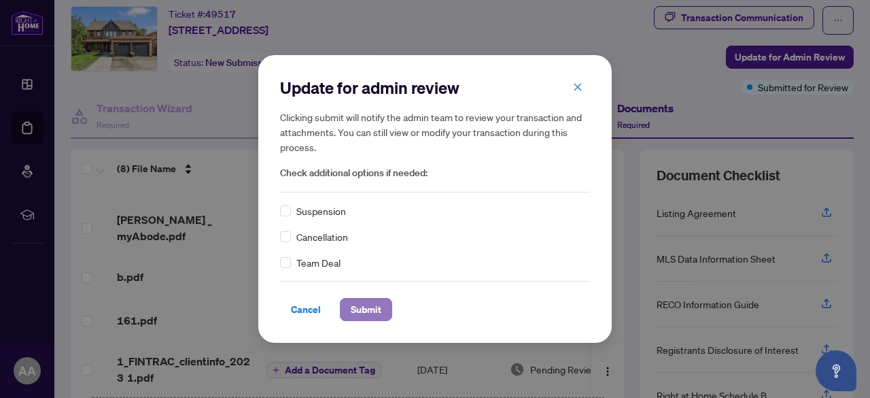
click at [363, 306] on span "Submit" at bounding box center [366, 310] width 31 height 22
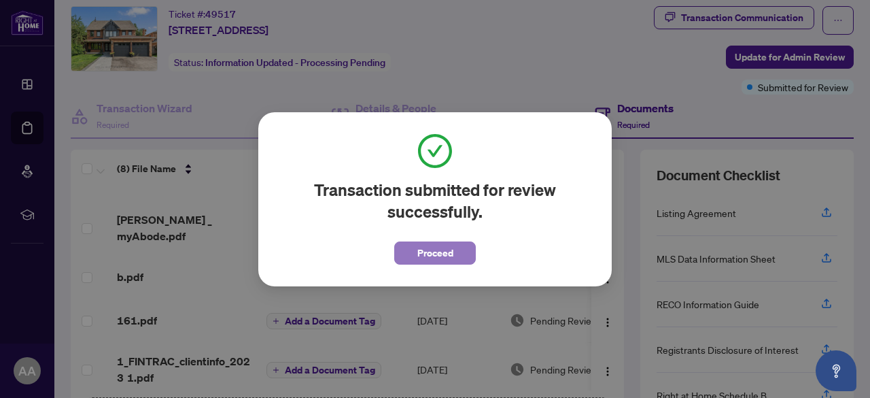
click at [433, 256] on span "Proceed" at bounding box center [436, 253] width 36 height 22
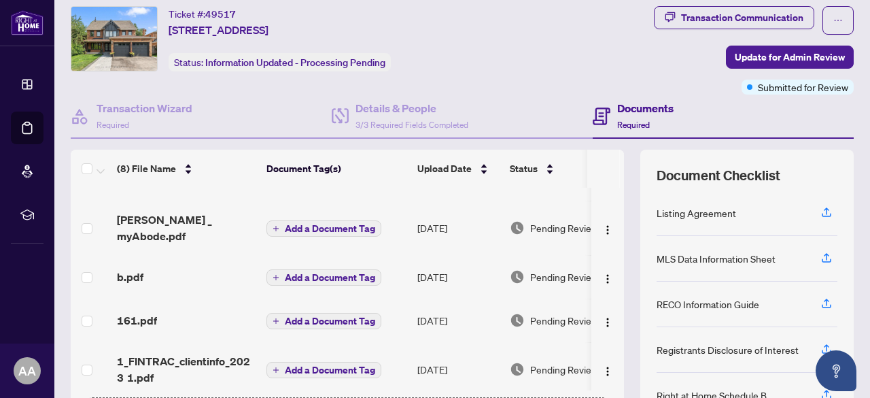
scroll to position [0, 0]
